Goal: Entertainment & Leisure: Consume media (video, audio)

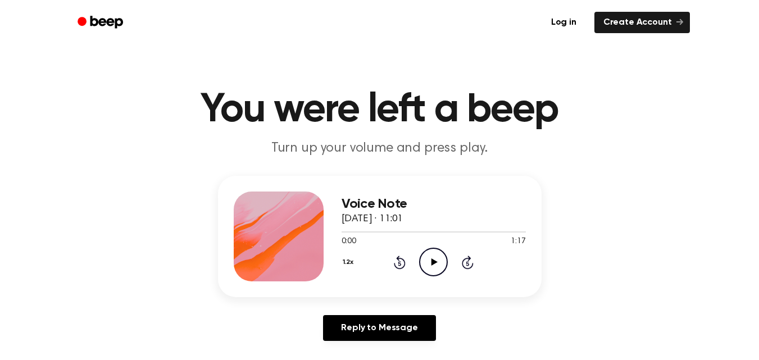
click at [437, 266] on icon "Play Audio" at bounding box center [433, 262] width 29 height 29
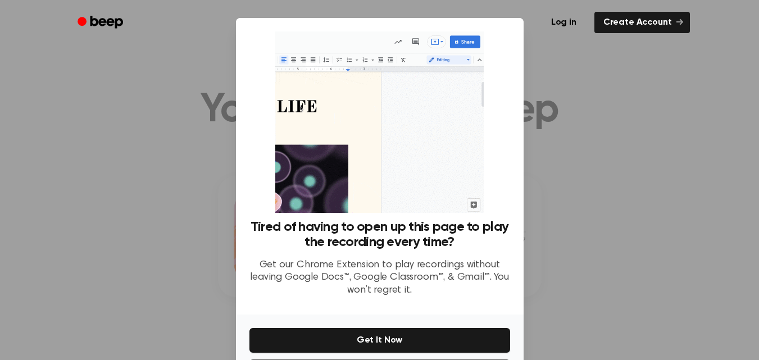
scroll to position [49, 0]
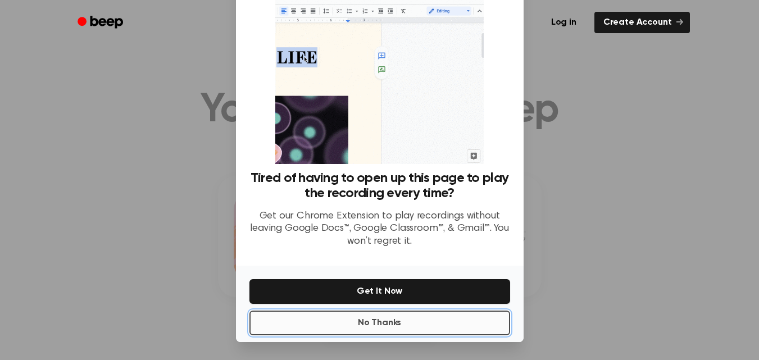
click at [428, 316] on button "No Thanks" at bounding box center [379, 323] width 261 height 25
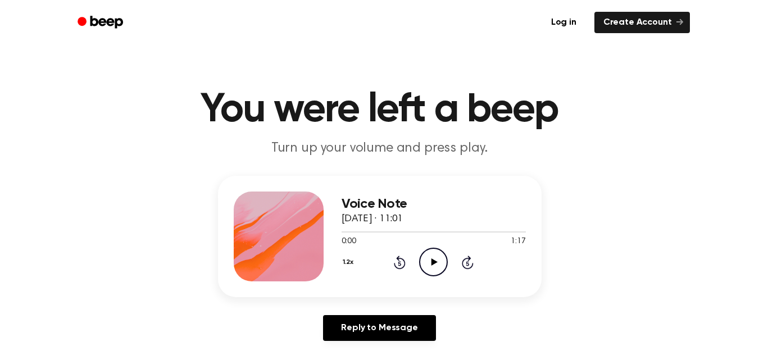
click at [433, 257] on icon "Play Audio" at bounding box center [433, 262] width 29 height 29
drag, startPoint x: 198, startPoint y: 114, endPoint x: 230, endPoint y: 120, distance: 32.6
click at [230, 120] on h1 "You were left a beep" at bounding box center [379, 110] width 575 height 40
click at [217, 117] on h1 "You were left a beep" at bounding box center [379, 110] width 575 height 40
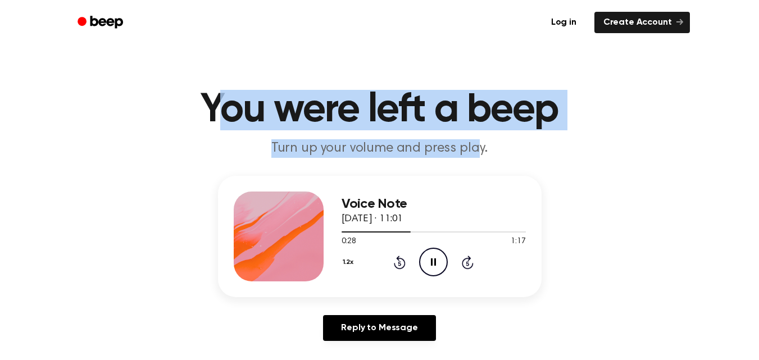
drag, startPoint x: 212, startPoint y: 116, endPoint x: 476, endPoint y: 156, distance: 266.9
click at [476, 156] on header "You were left a beep Turn up your volume and press play." at bounding box center [379, 124] width 732 height 68
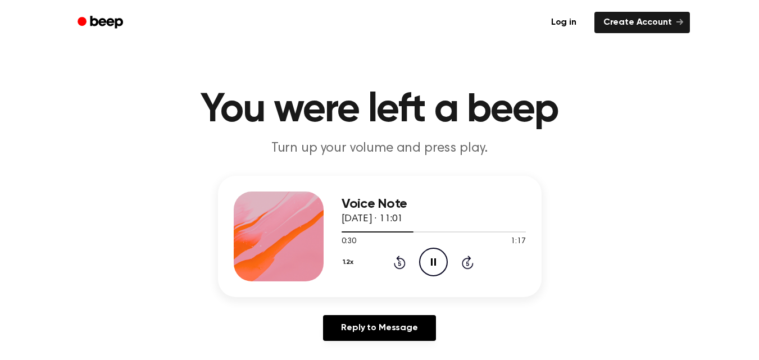
click at [485, 156] on p "Turn up your volume and press play." at bounding box center [379, 148] width 431 height 19
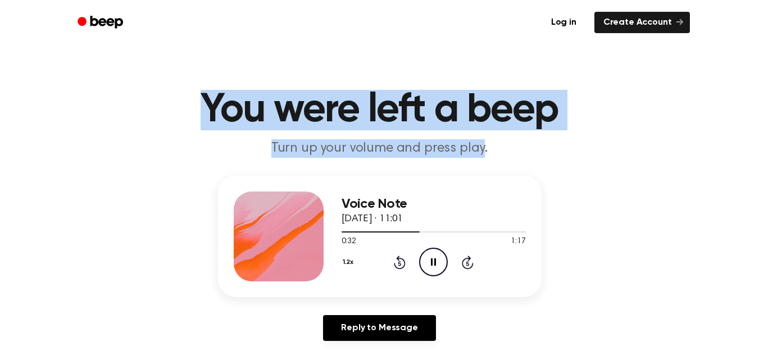
drag, startPoint x: 482, startPoint y: 149, endPoint x: 133, endPoint y: 82, distance: 355.6
click at [133, 82] on main "You were left a beep Turn up your volume and press play. Voice Note [DATE] · 11…" at bounding box center [379, 346] width 759 height 692
click at [177, 96] on h1 "You were left a beep" at bounding box center [379, 110] width 575 height 40
drag, startPoint x: 187, startPoint y: 98, endPoint x: 499, endPoint y: 151, distance: 316.2
click at [499, 151] on header "You were left a beep Turn up your volume and press play." at bounding box center [379, 124] width 732 height 68
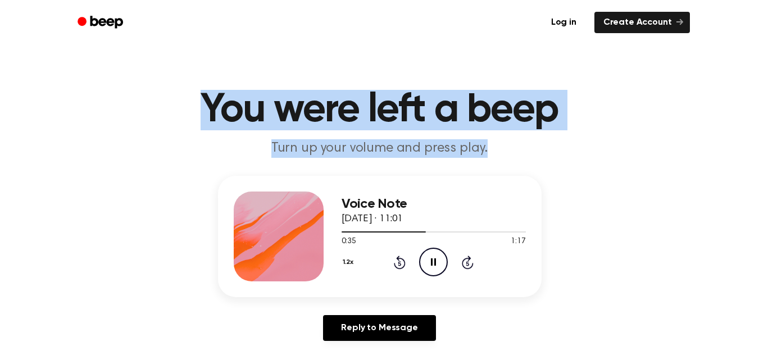
click at [499, 151] on p "Turn up your volume and press play." at bounding box center [379, 148] width 431 height 19
drag, startPoint x: 499, startPoint y: 151, endPoint x: 217, endPoint y: 108, distance: 285.1
click at [217, 108] on header "You were left a beep Turn up your volume and press play." at bounding box center [379, 124] width 732 height 68
click at [217, 108] on h1 "You were left a beep" at bounding box center [379, 110] width 575 height 40
drag, startPoint x: 217, startPoint y: 108, endPoint x: 482, endPoint y: 166, distance: 271.8
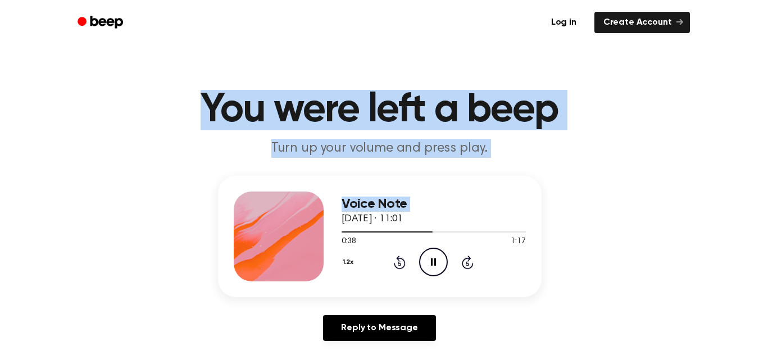
click at [482, 166] on main "You were left a beep Turn up your volume and press play. Voice Note [DATE] · 11…" at bounding box center [379, 346] width 759 height 692
click at [494, 154] on p "Turn up your volume and press play." at bounding box center [379, 148] width 431 height 19
drag, startPoint x: 494, startPoint y: 154, endPoint x: 219, endPoint y: 106, distance: 278.8
click at [220, 109] on header "You were left a beep Turn up your volume and press play." at bounding box center [379, 124] width 732 height 68
click at [220, 107] on h1 "You were left a beep" at bounding box center [379, 110] width 575 height 40
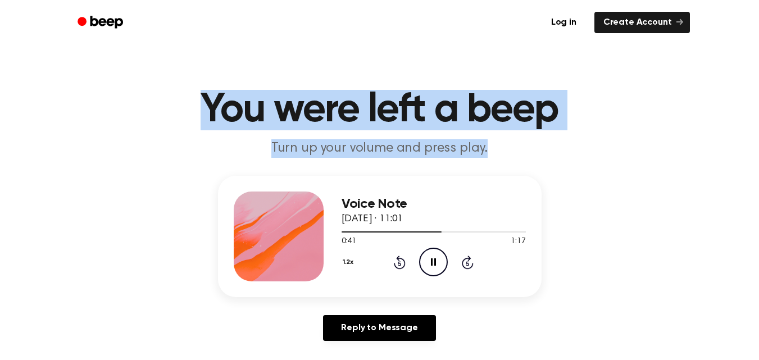
drag, startPoint x: 220, startPoint y: 107, endPoint x: 492, endPoint y: 156, distance: 276.7
click at [492, 156] on header "You were left a beep Turn up your volume and press play." at bounding box center [379, 124] width 732 height 68
click at [492, 156] on p "Turn up your volume and press play." at bounding box center [379, 148] width 431 height 19
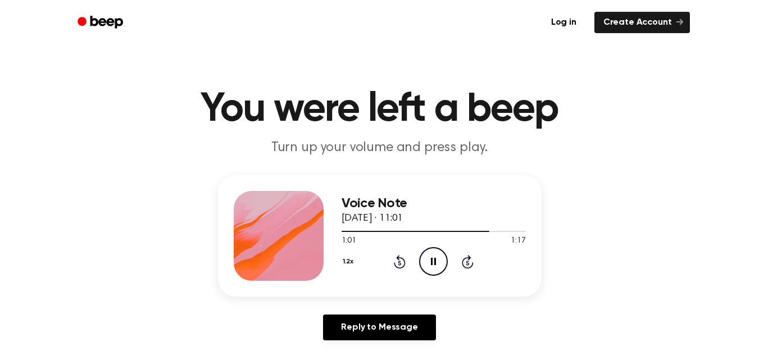
scroll to position [0, 0]
drag, startPoint x: 565, startPoint y: 283, endPoint x: 182, endPoint y: 81, distance: 433.0
drag, startPoint x: 182, startPoint y: 81, endPoint x: 166, endPoint y: 96, distance: 22.7
click at [166, 96] on h1 "You were left a beep" at bounding box center [379, 110] width 575 height 40
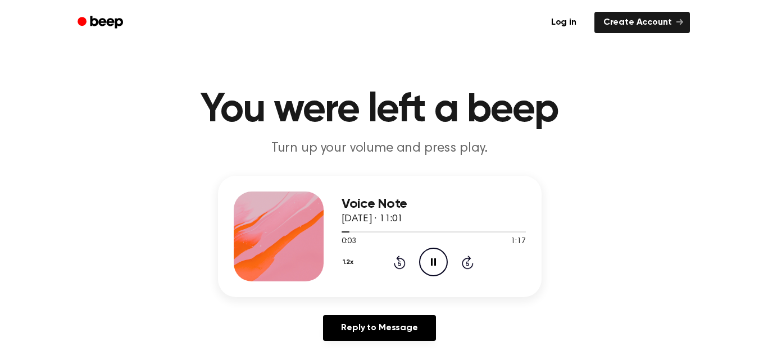
click at [464, 263] on icon "Skip 5 seconds" at bounding box center [467, 262] width 12 height 15
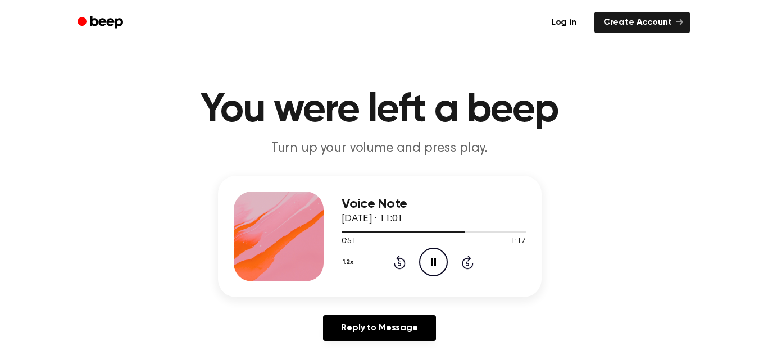
click at [464, 263] on icon "Skip 5 seconds" at bounding box center [467, 262] width 12 height 15
